Goal: Task Accomplishment & Management: Manage account settings

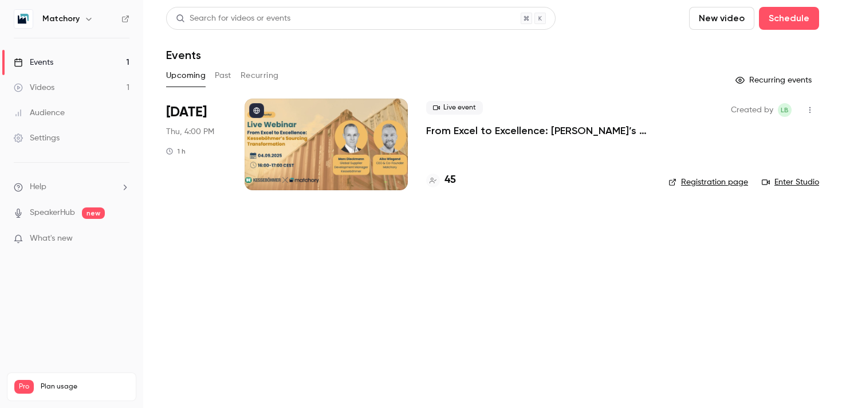
click at [315, 148] on div at bounding box center [325, 144] width 163 height 92
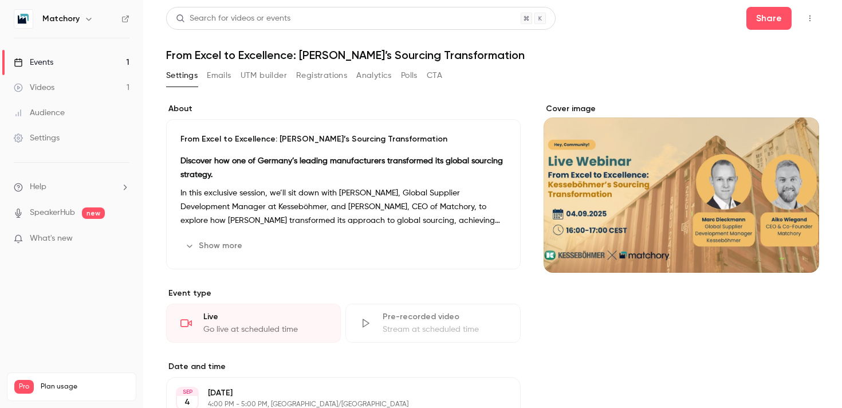
click at [262, 80] on button "UTM builder" at bounding box center [263, 75] width 46 height 18
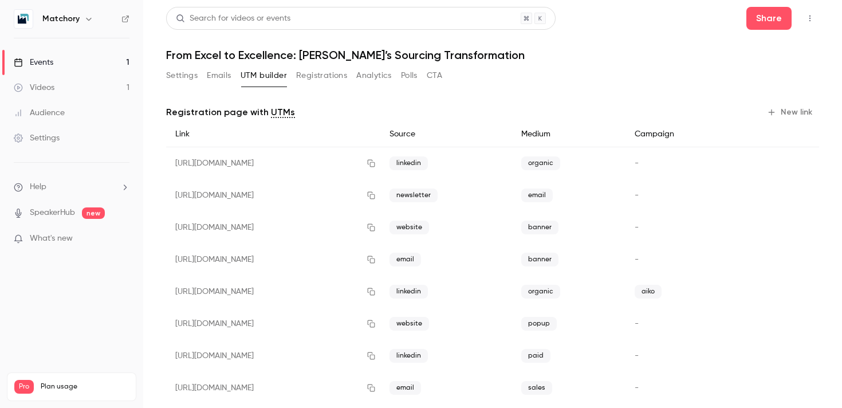
click at [307, 75] on button "Registrations" at bounding box center [321, 75] width 51 height 18
